Goal: Transaction & Acquisition: Book appointment/travel/reservation

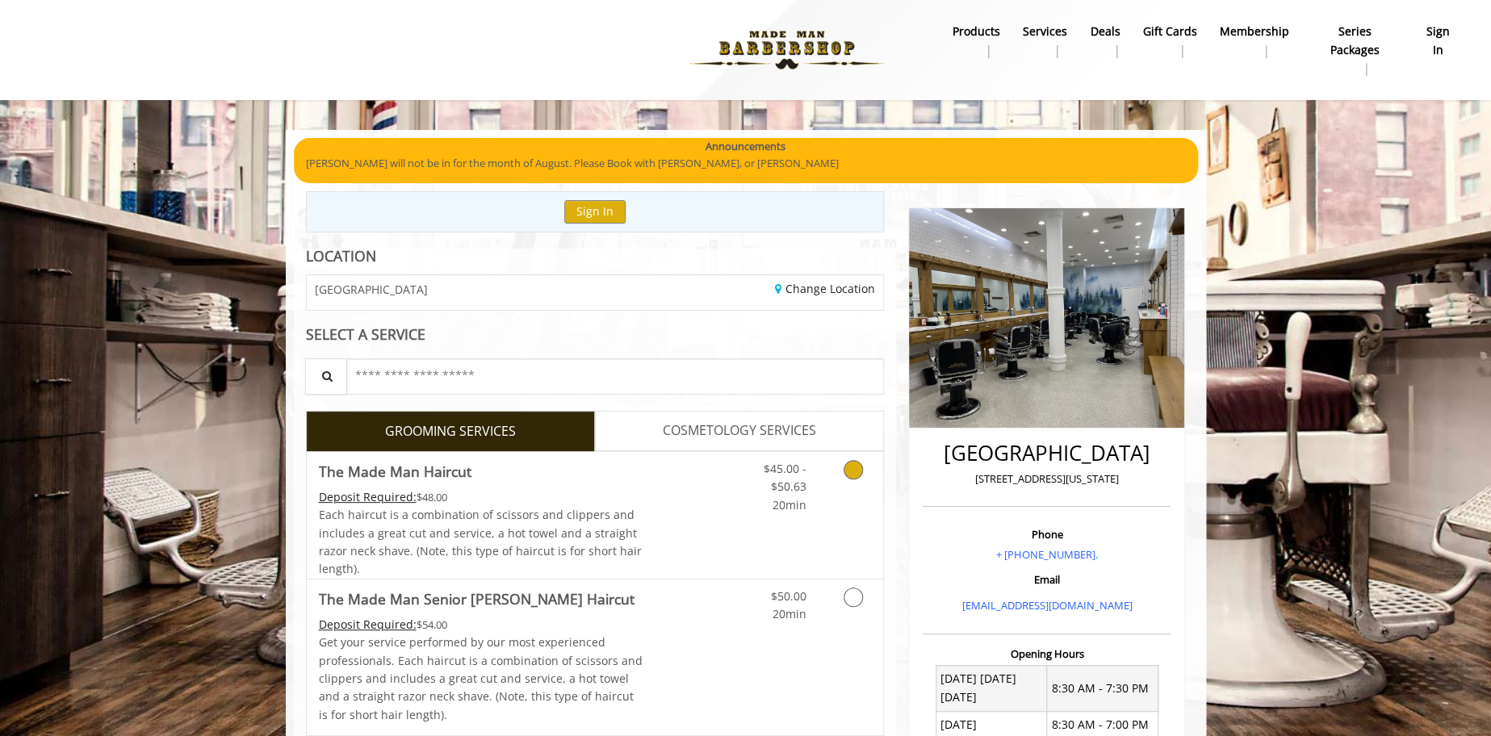
click at [844, 474] on link "Grooming services" at bounding box center [850, 483] width 41 height 62
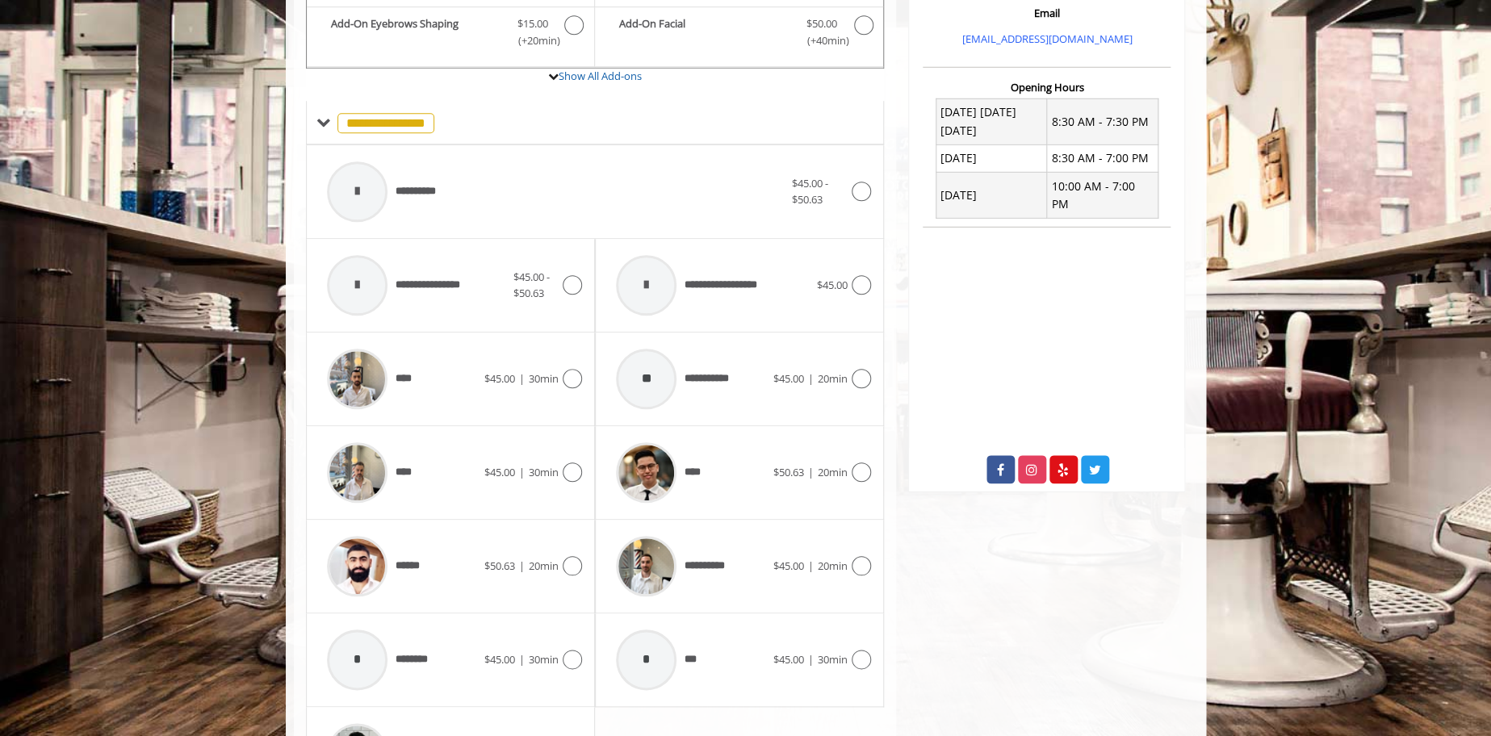
scroll to position [569, 0]
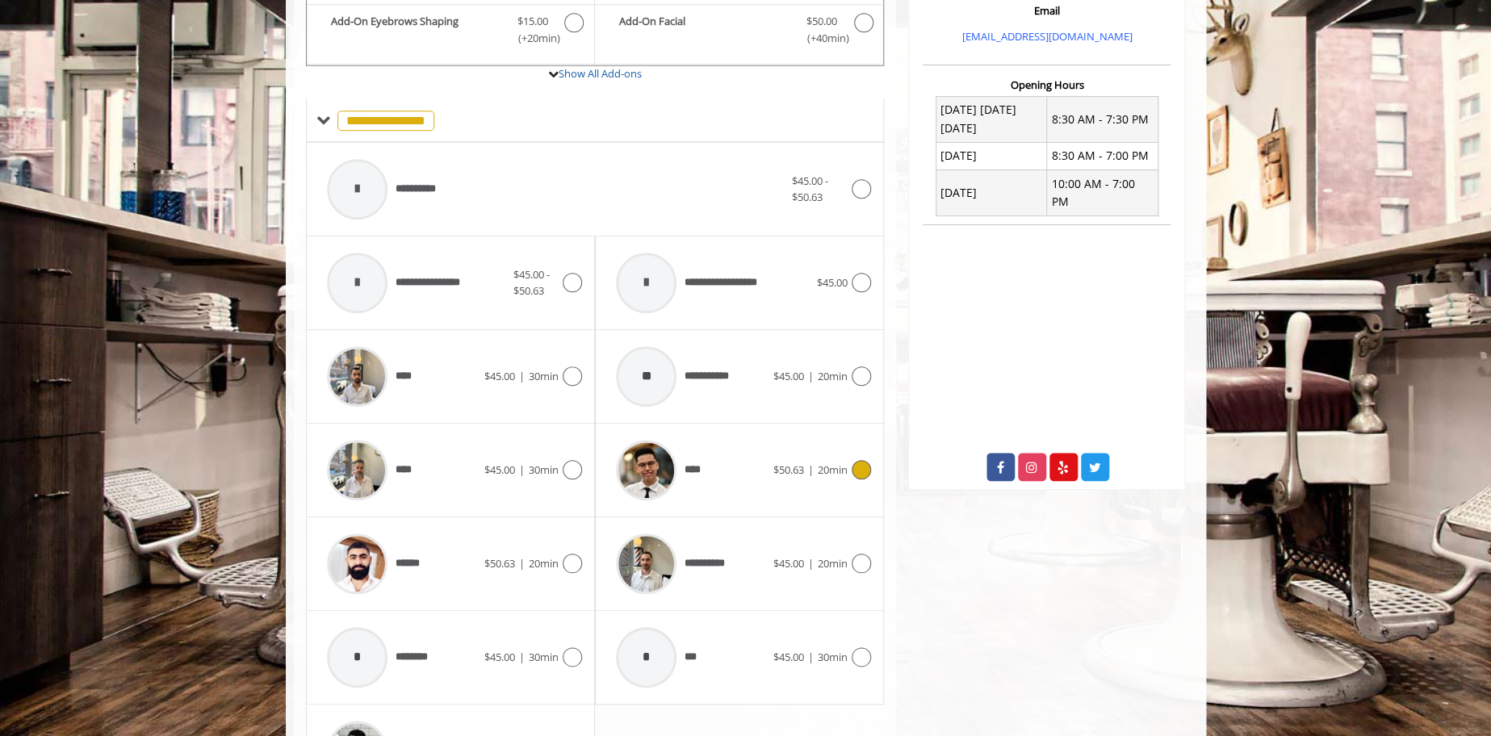
click at [862, 467] on icon at bounding box center [861, 469] width 19 height 19
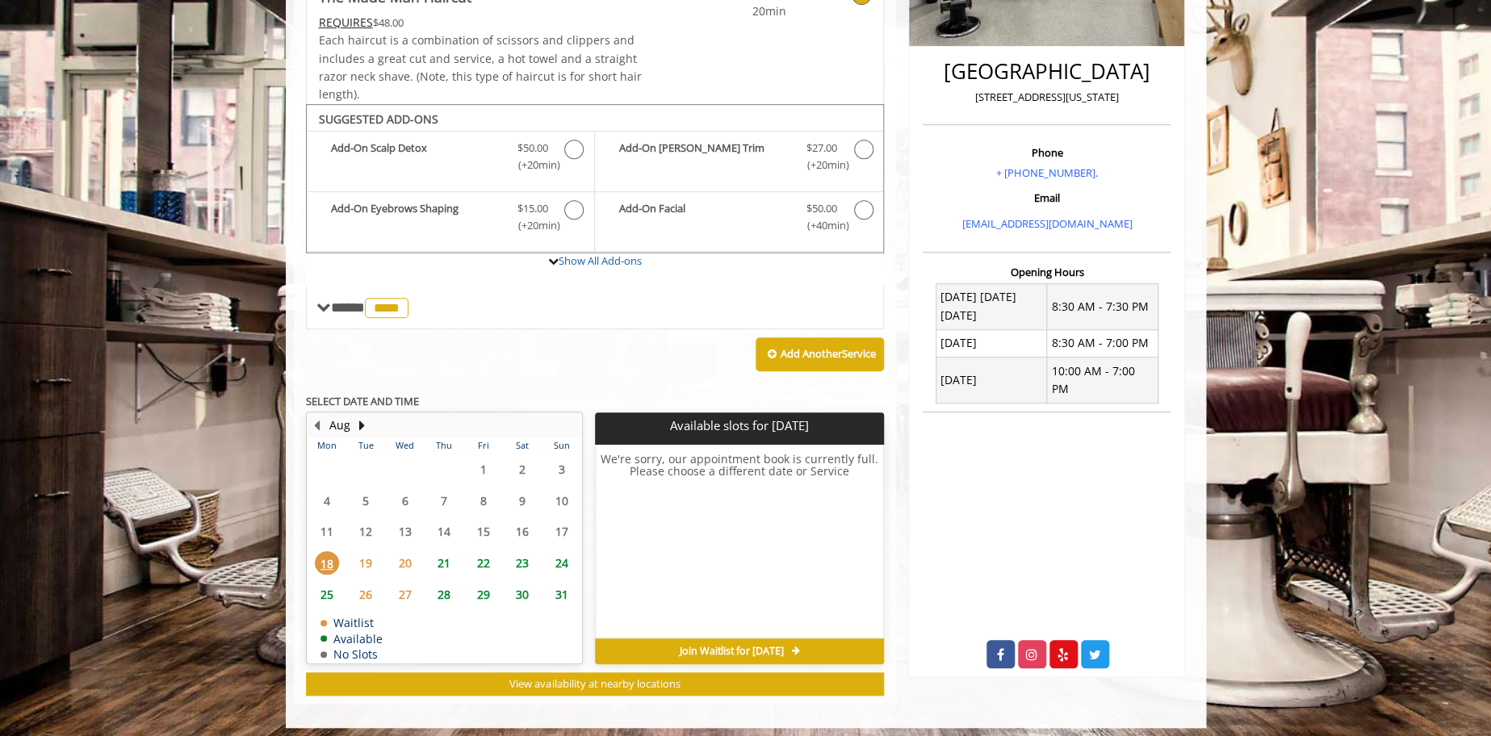
scroll to position [386, 0]
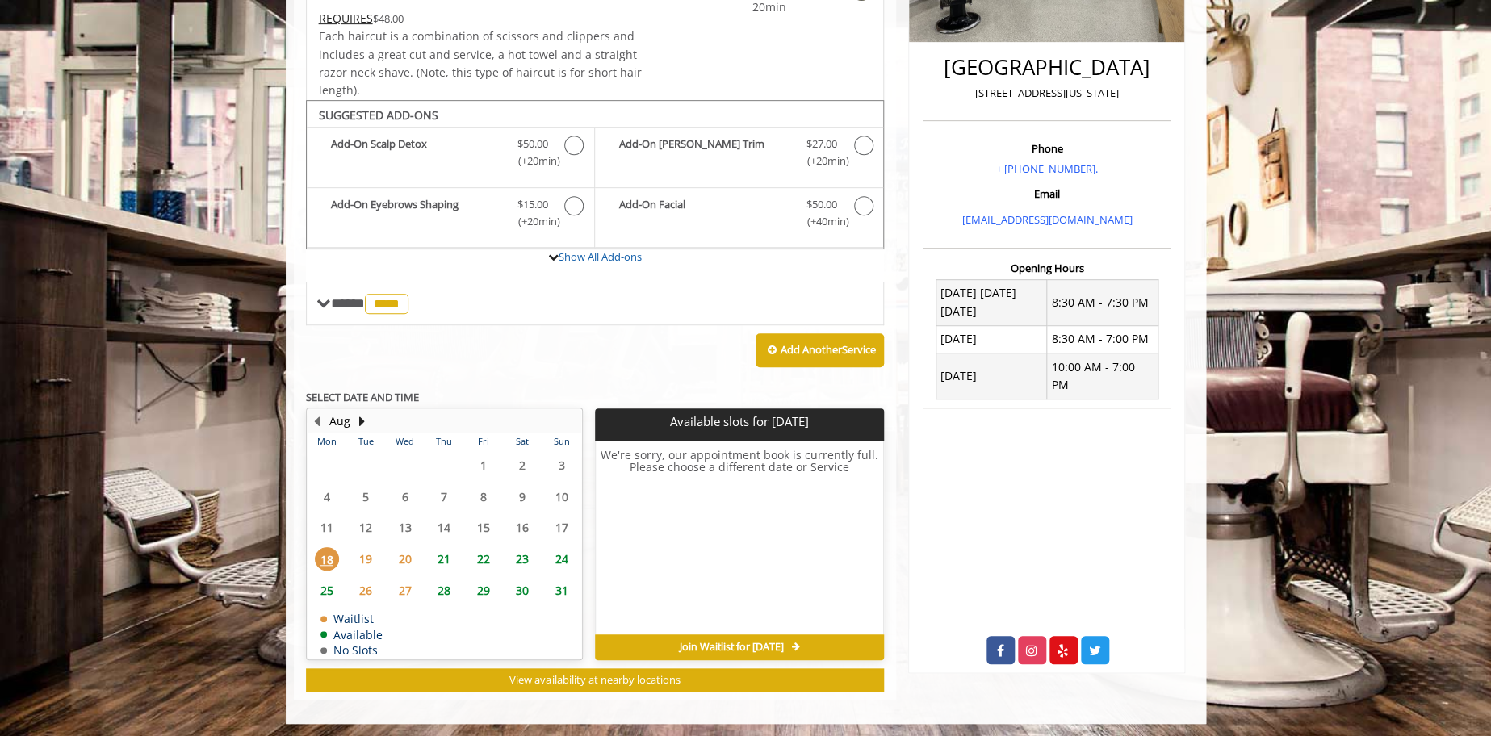
click at [521, 553] on span "23" at bounding box center [522, 558] width 24 height 23
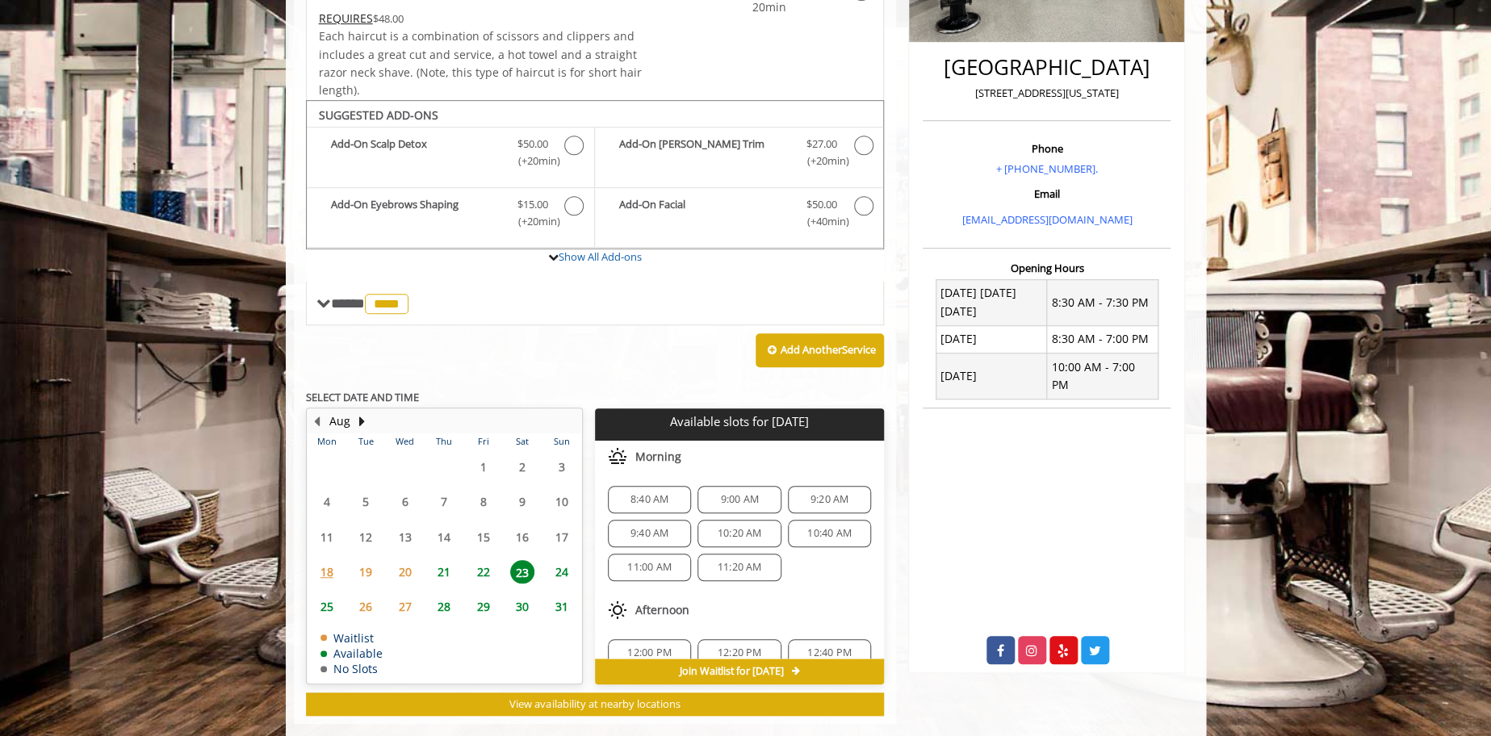
scroll to position [410, 0]
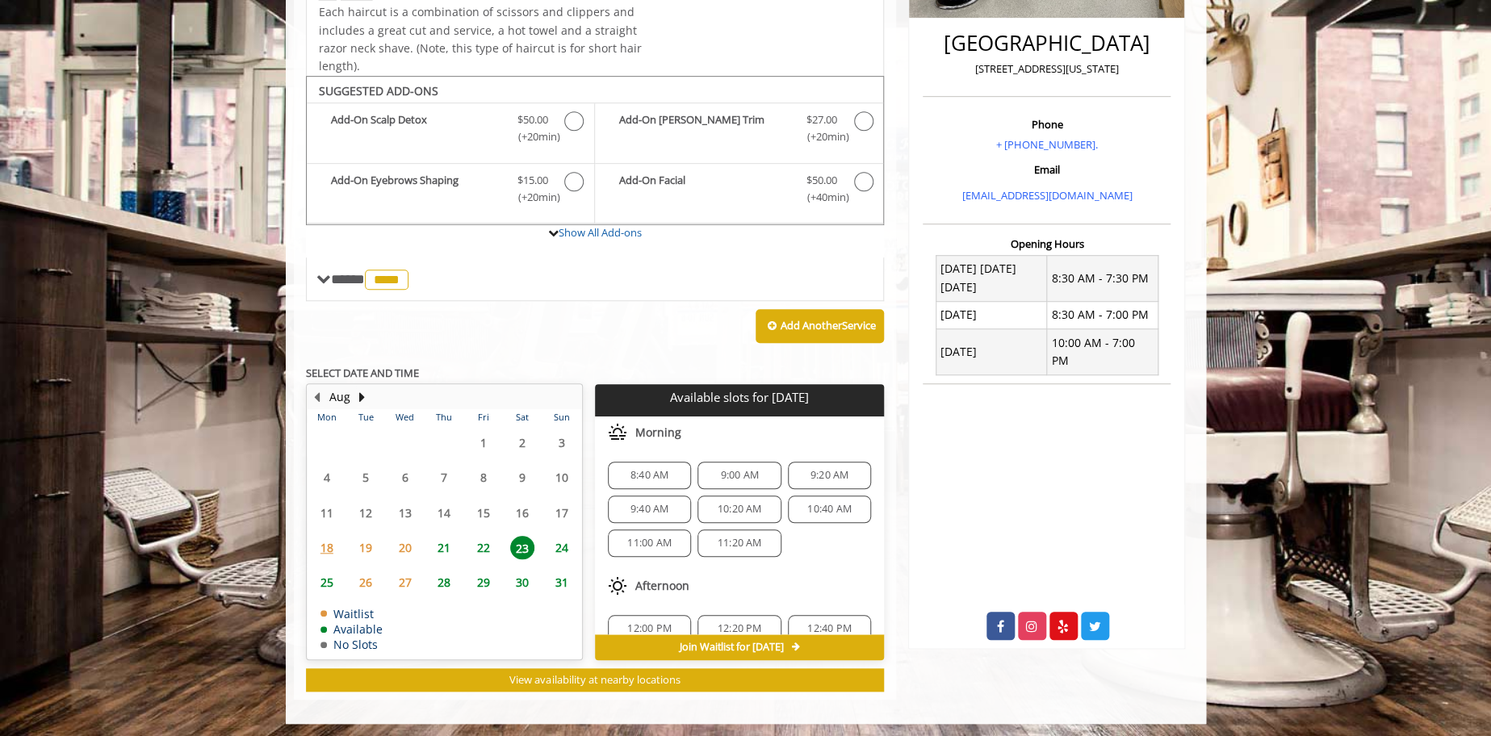
click at [481, 544] on span "22" at bounding box center [483, 547] width 24 height 23
click at [829, 470] on span "10:00 AM" at bounding box center [829, 475] width 44 height 13
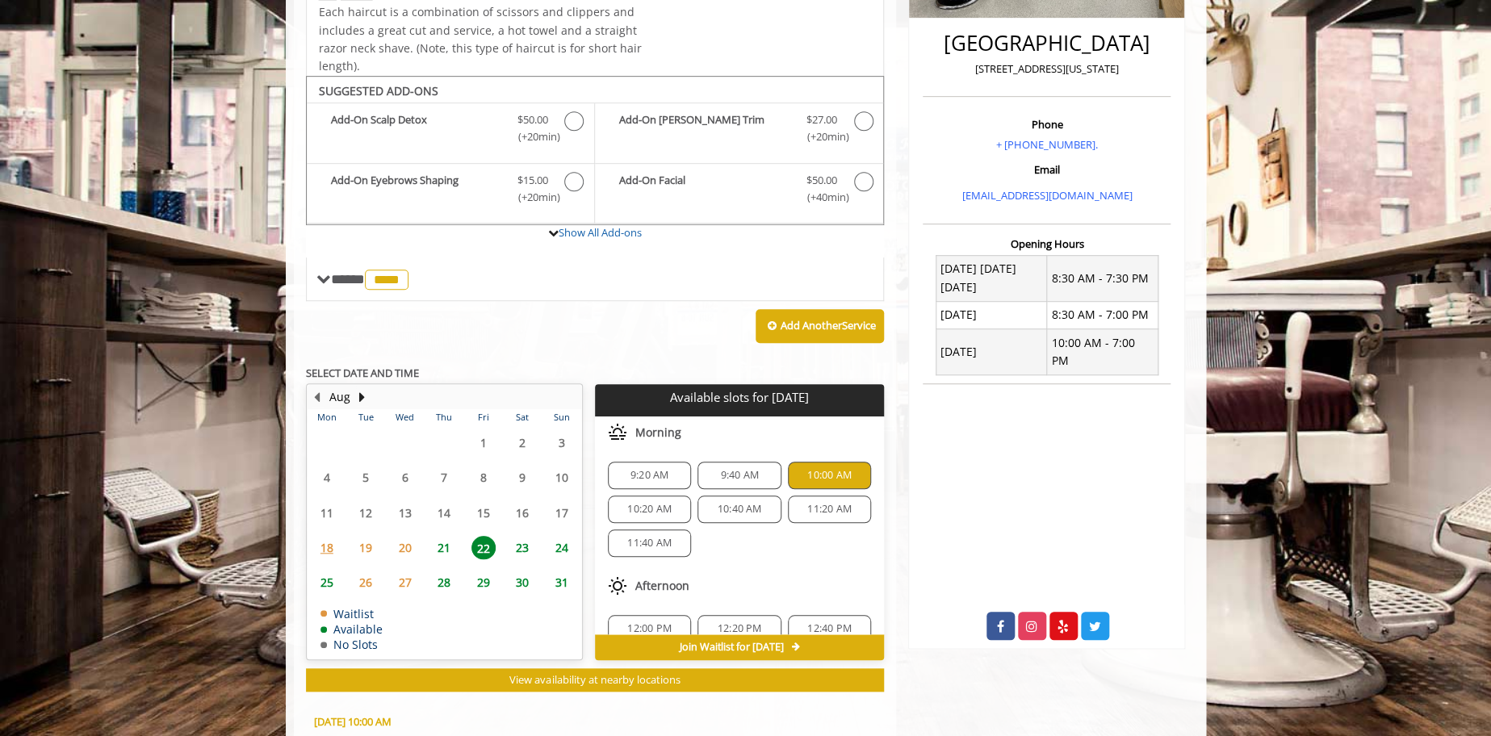
scroll to position [702, 0]
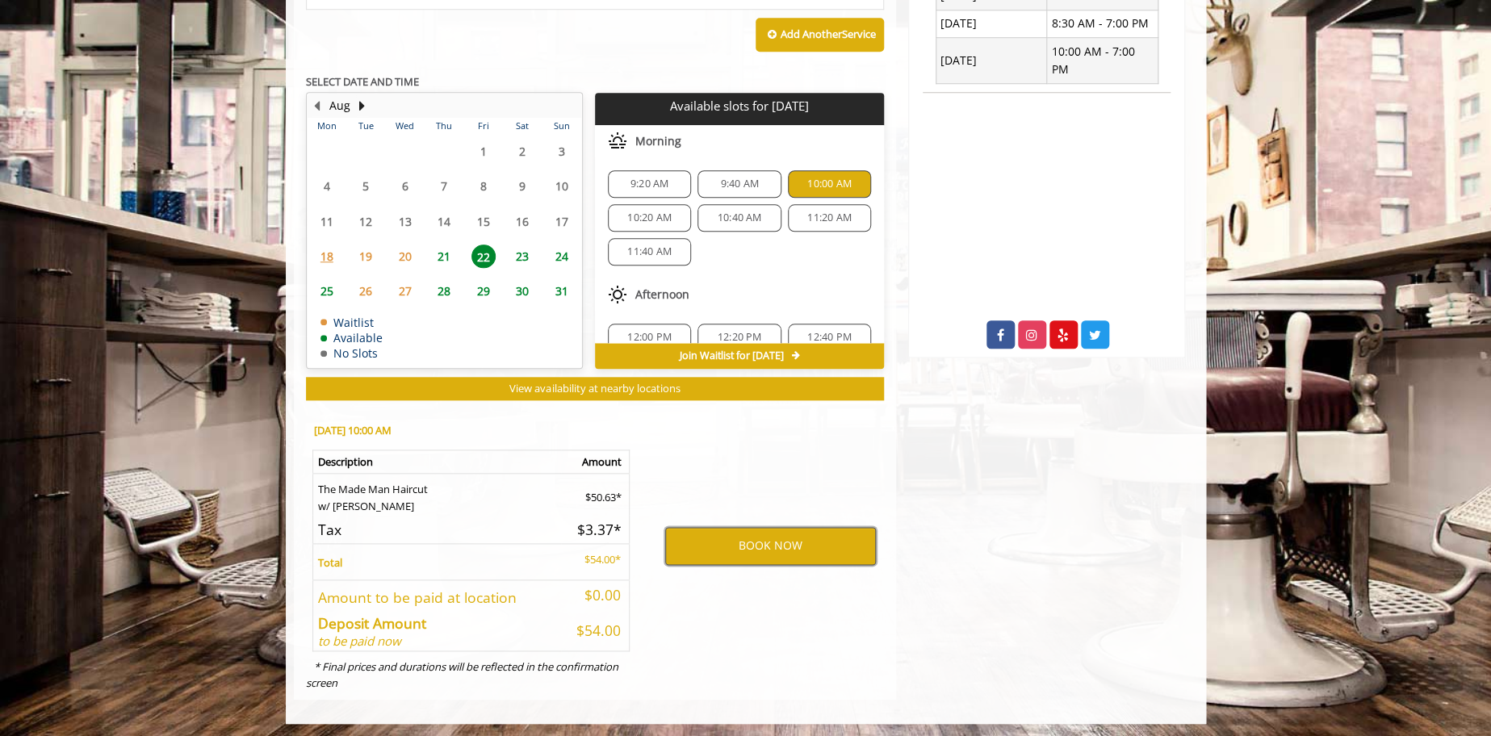
click at [769, 536] on button "BOOK NOW" at bounding box center [770, 545] width 211 height 37
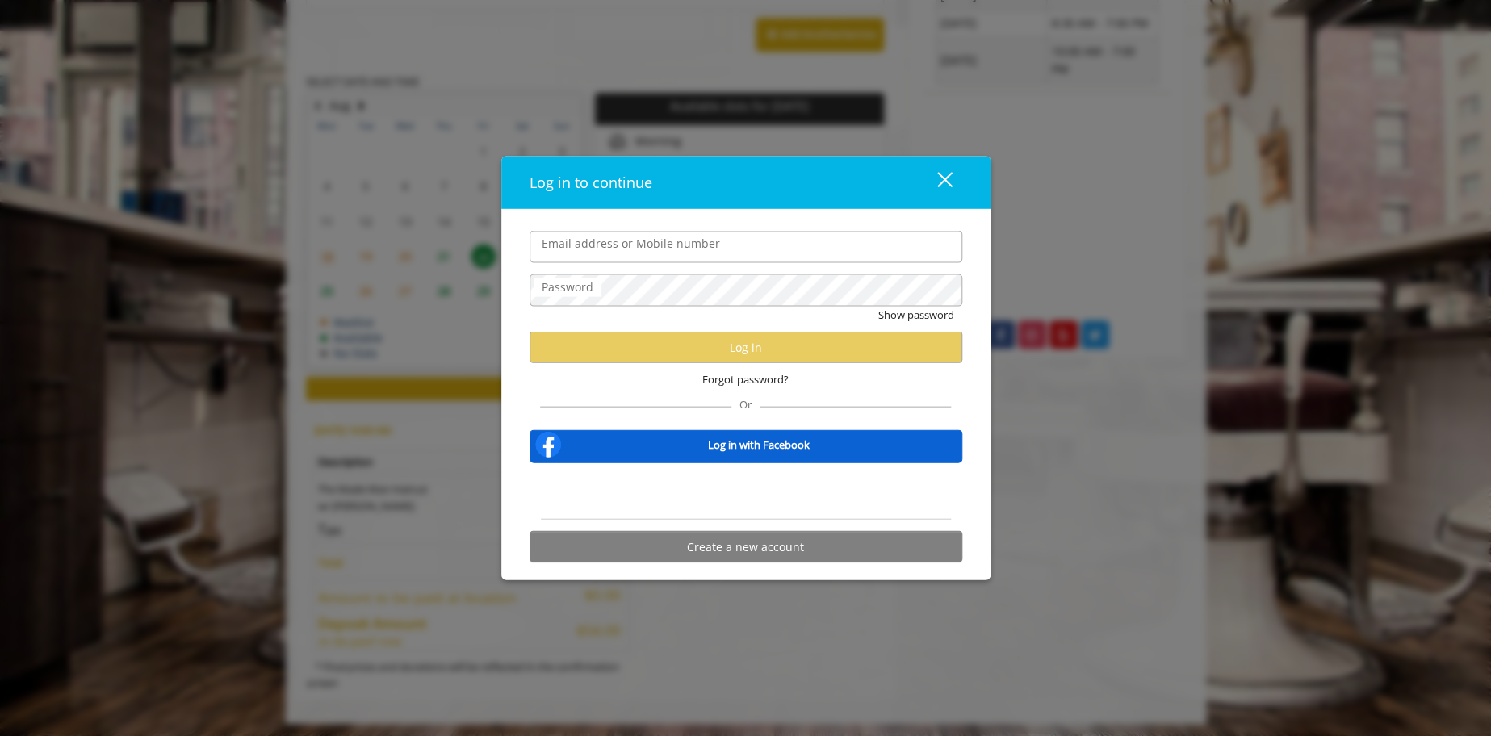
click at [645, 245] on input "Email address or Mobile number" at bounding box center [746, 247] width 433 height 32
click at [747, 494] on div "Sign in with Google. Opens in new tab" at bounding box center [746, 492] width 148 height 36
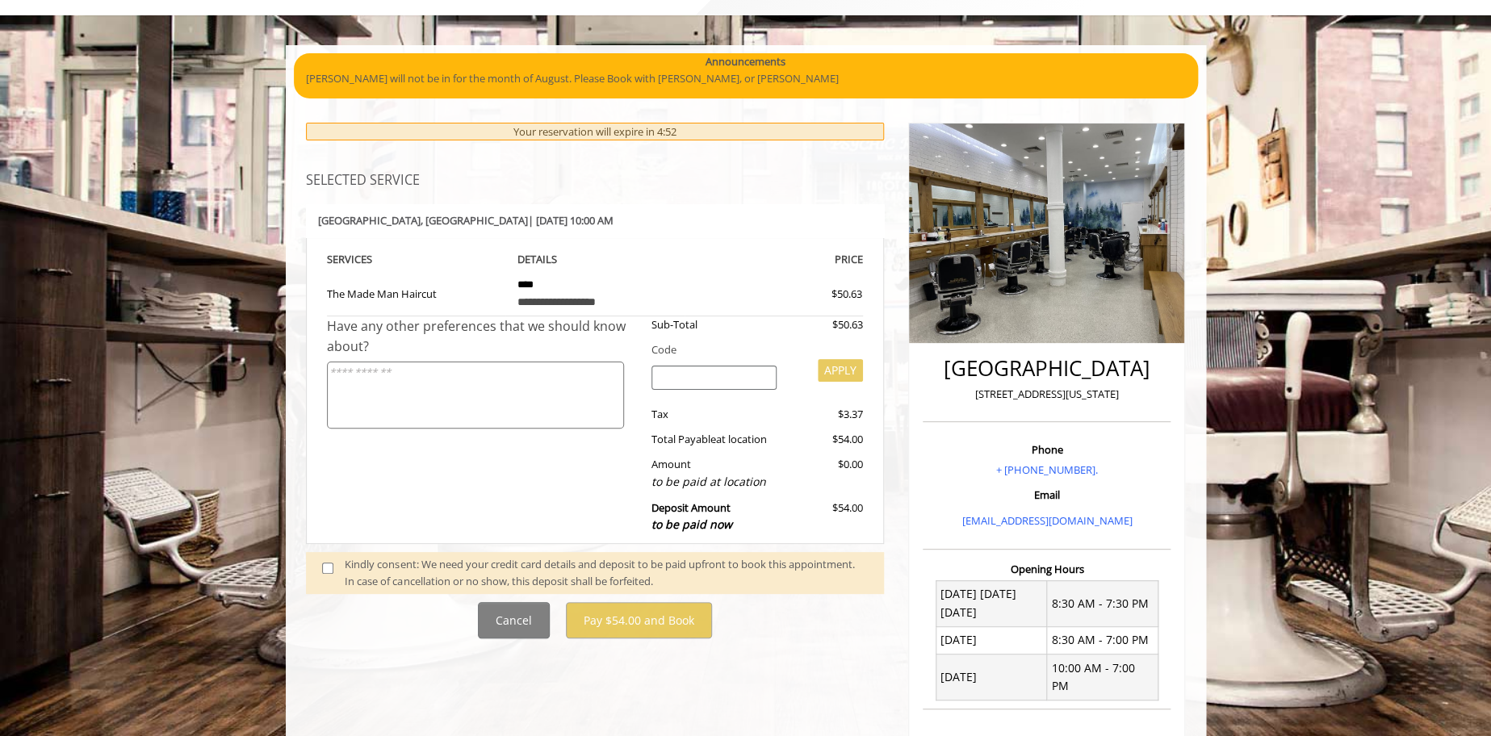
scroll to position [174, 0]
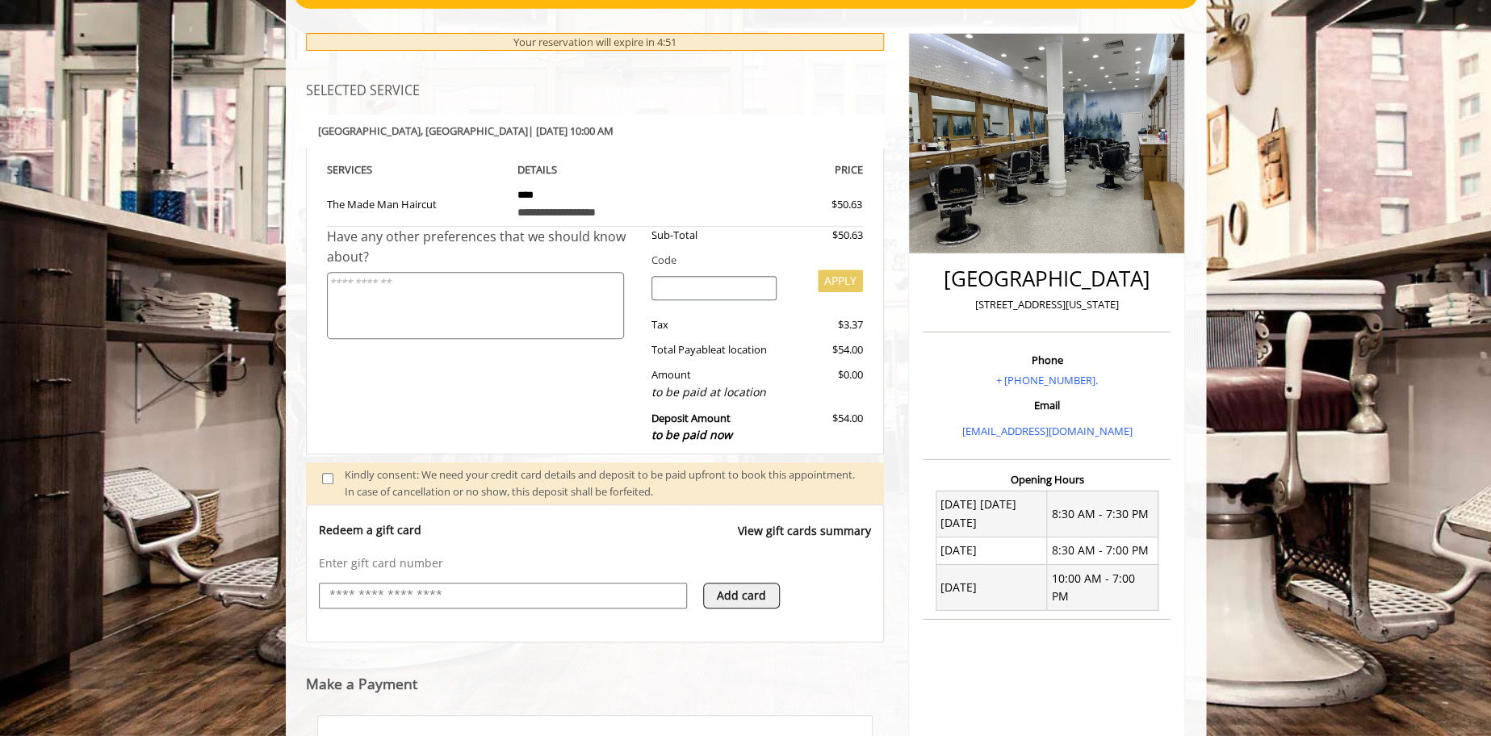
click at [399, 590] on input "text" at bounding box center [503, 595] width 350 height 19
click at [409, 597] on input "text" at bounding box center [503, 595] width 350 height 19
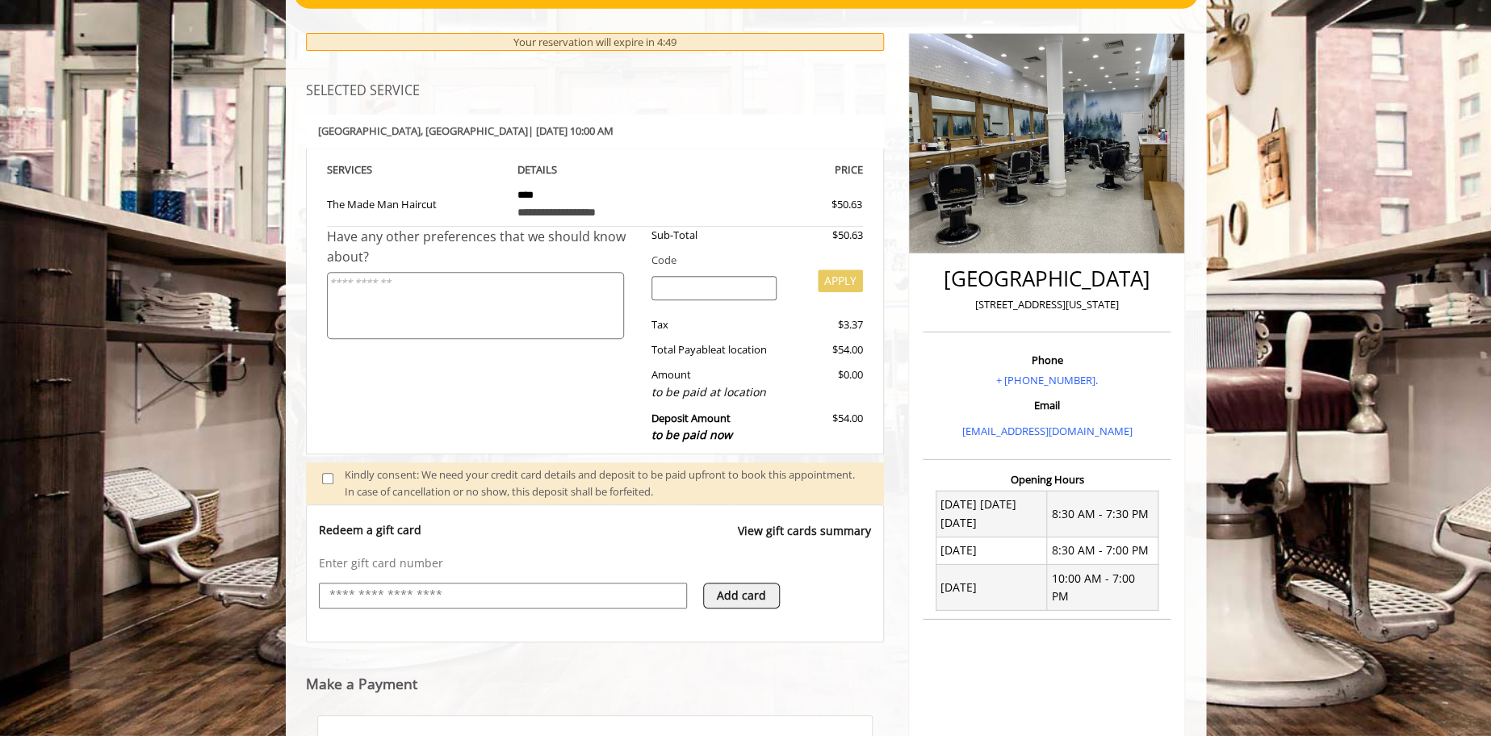
click at [409, 598] on input "text" at bounding box center [503, 595] width 350 height 19
click at [366, 589] on input "text" at bounding box center [503, 595] width 350 height 19
type input "**********"
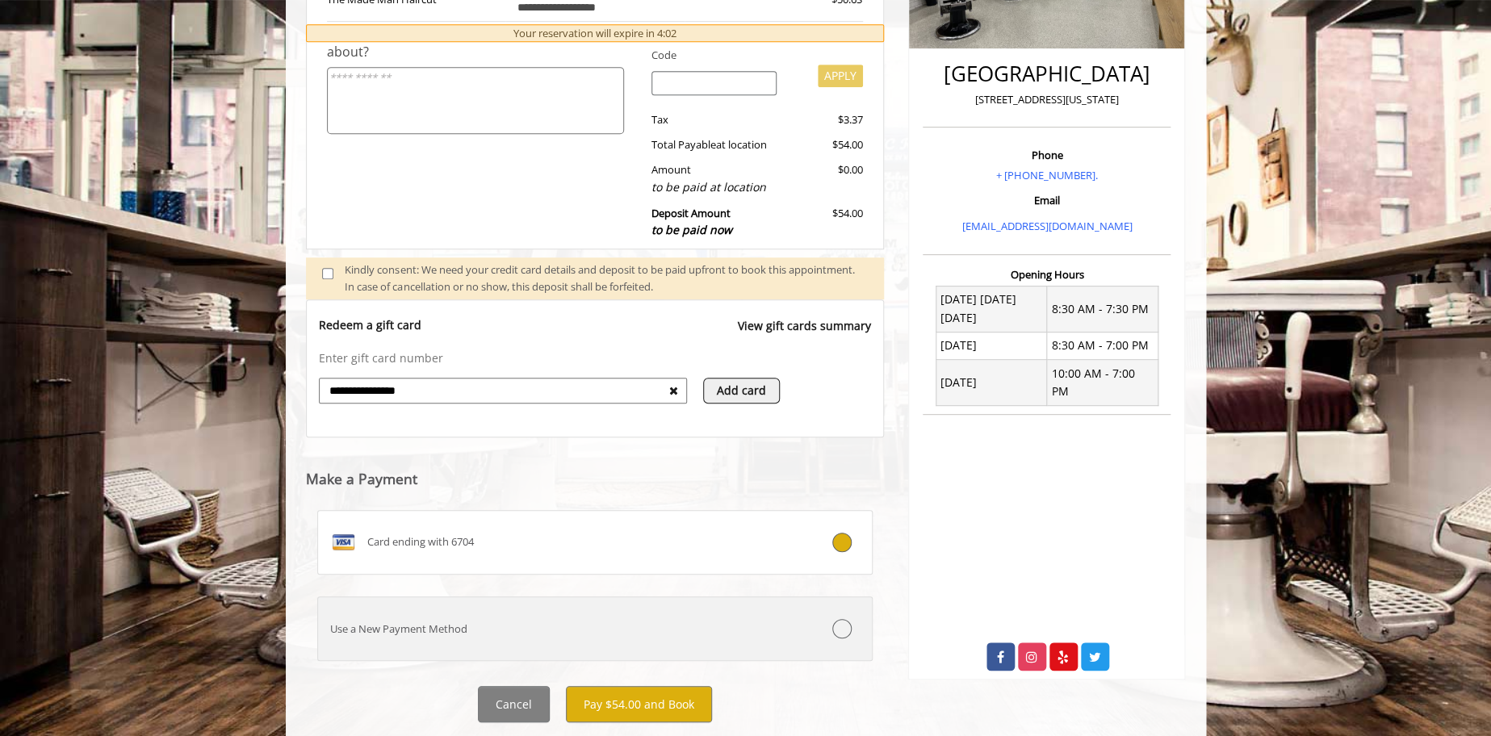
scroll to position [404, 0]
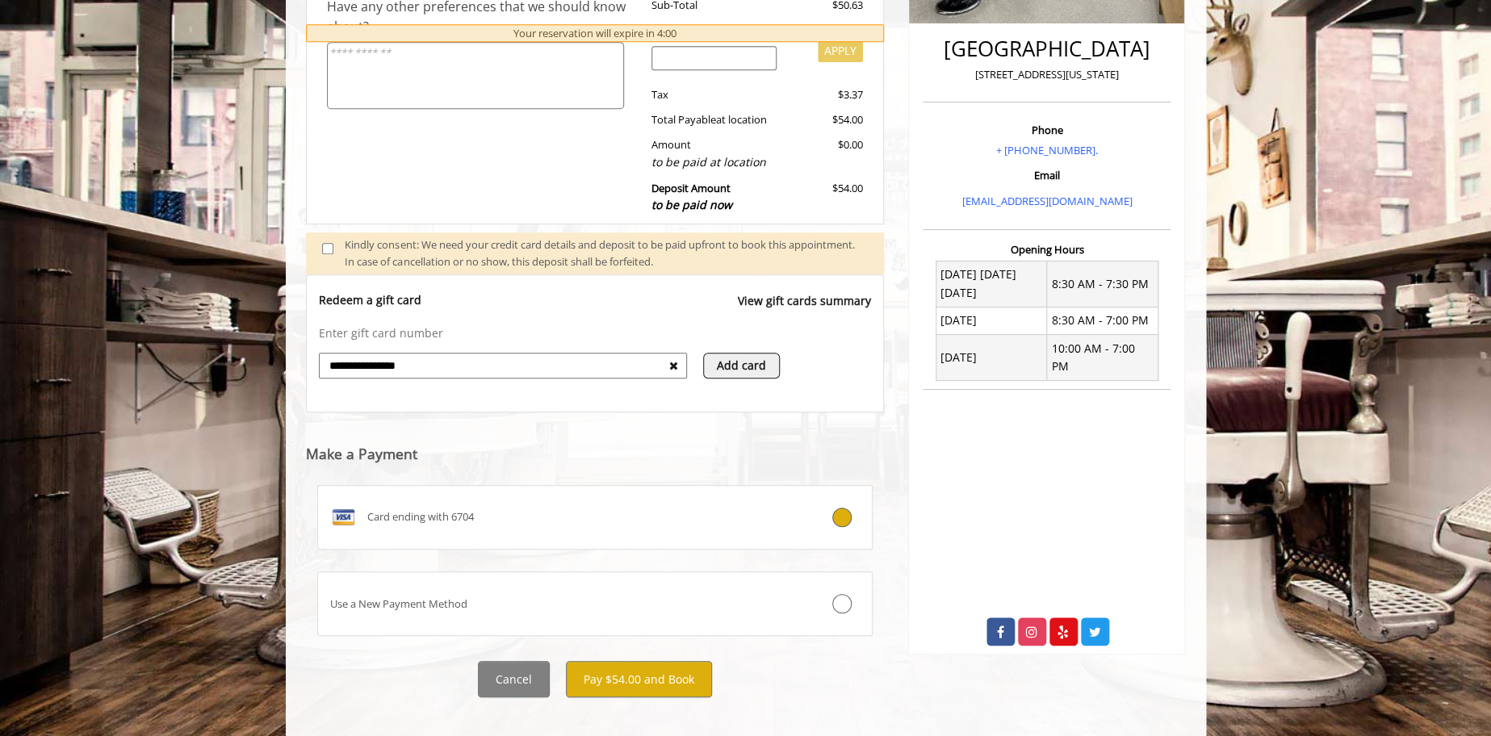
click at [609, 361] on input "**********" at bounding box center [498, 365] width 341 height 19
click at [609, 362] on input "**********" at bounding box center [498, 365] width 341 height 19
click at [630, 661] on button "Pay $54.00 and Book" at bounding box center [639, 679] width 146 height 36
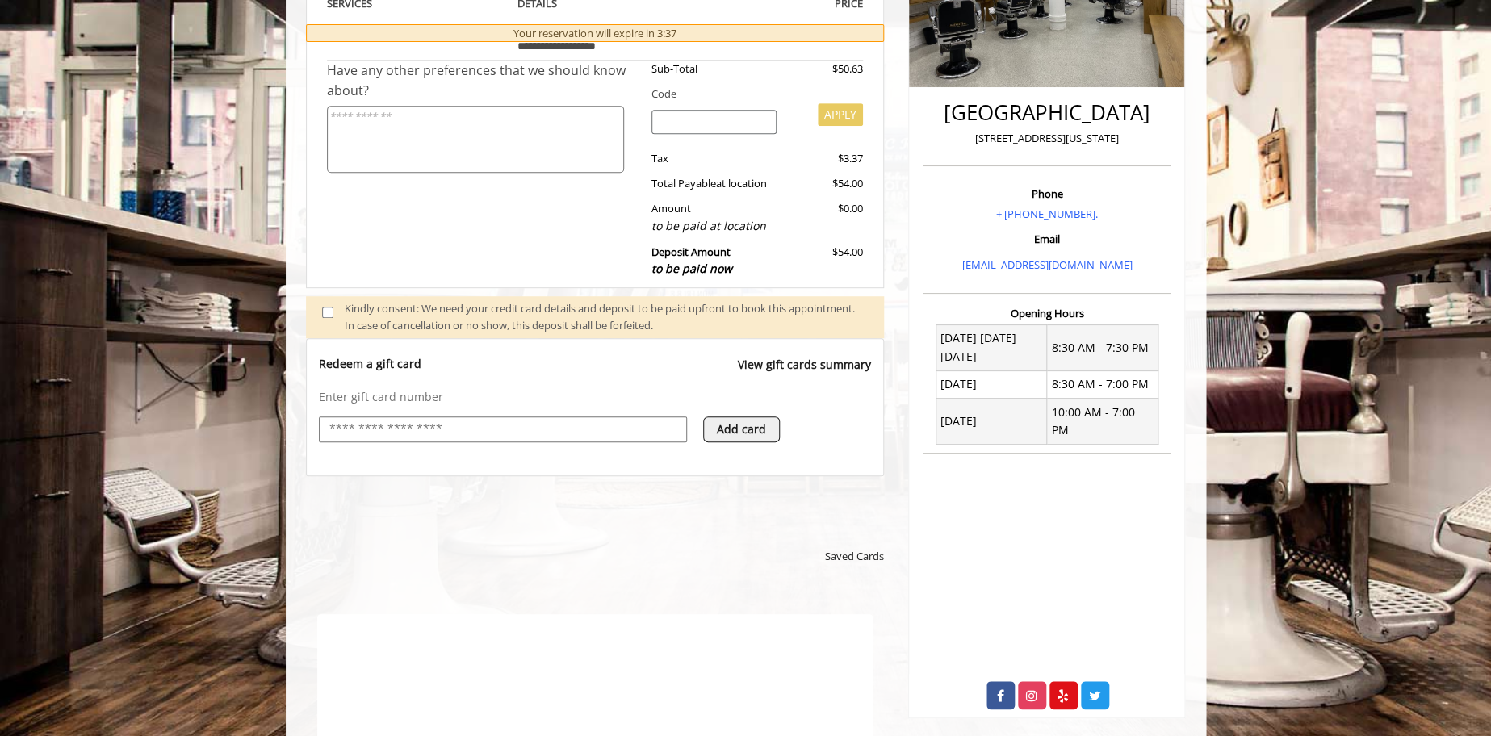
scroll to position [0, 0]
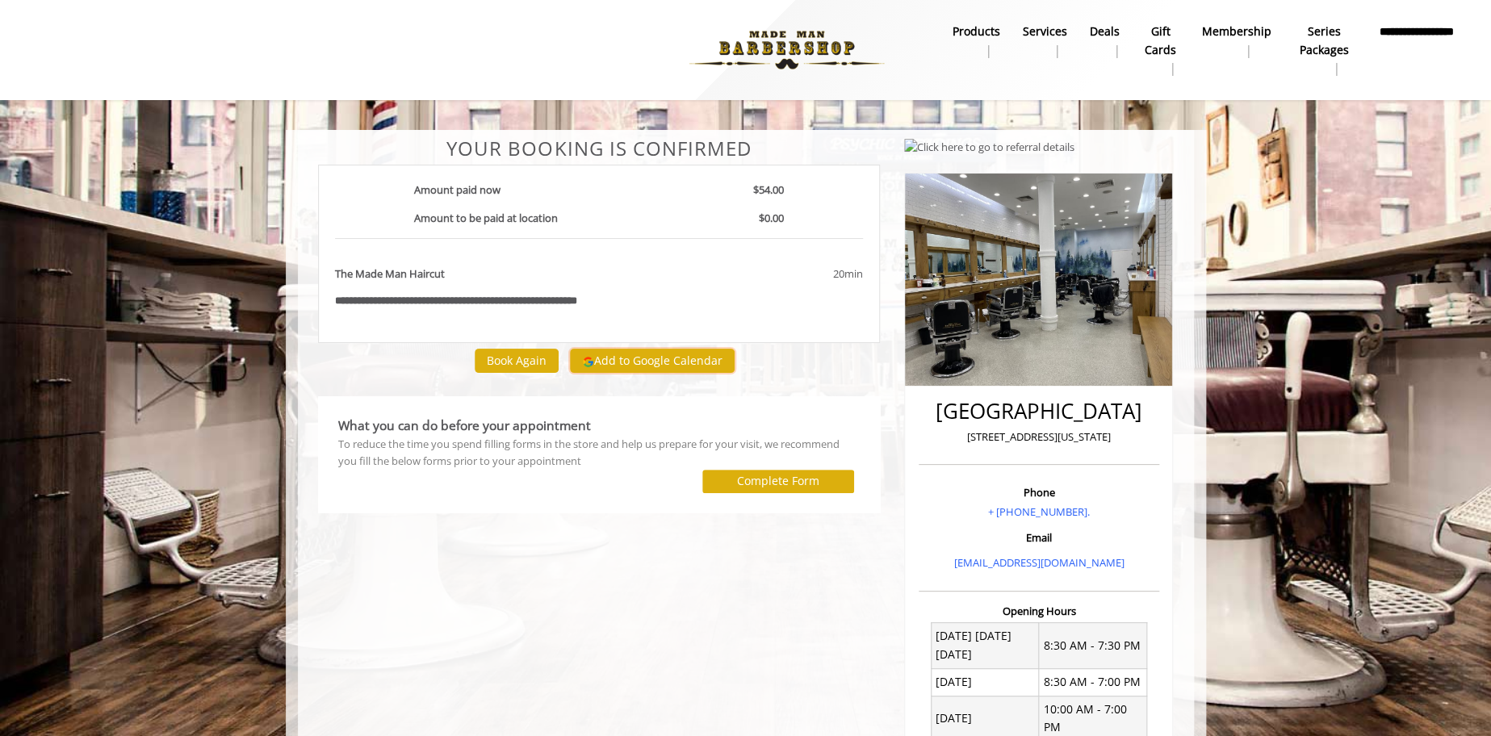
click at [682, 355] on button "Add to Google Calendar" at bounding box center [652, 361] width 165 height 24
